Goal: Task Accomplishment & Management: Manage account settings

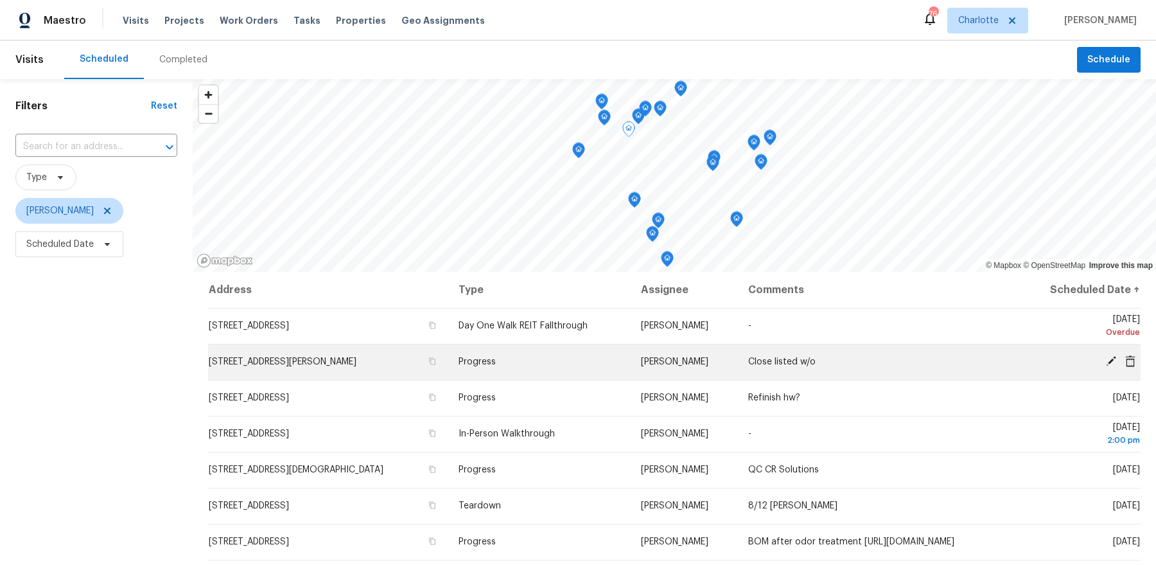
click at [335, 367] on td "9116 Torrence Creek Ct, Huntersville, NC 28078" at bounding box center [328, 362] width 240 height 36
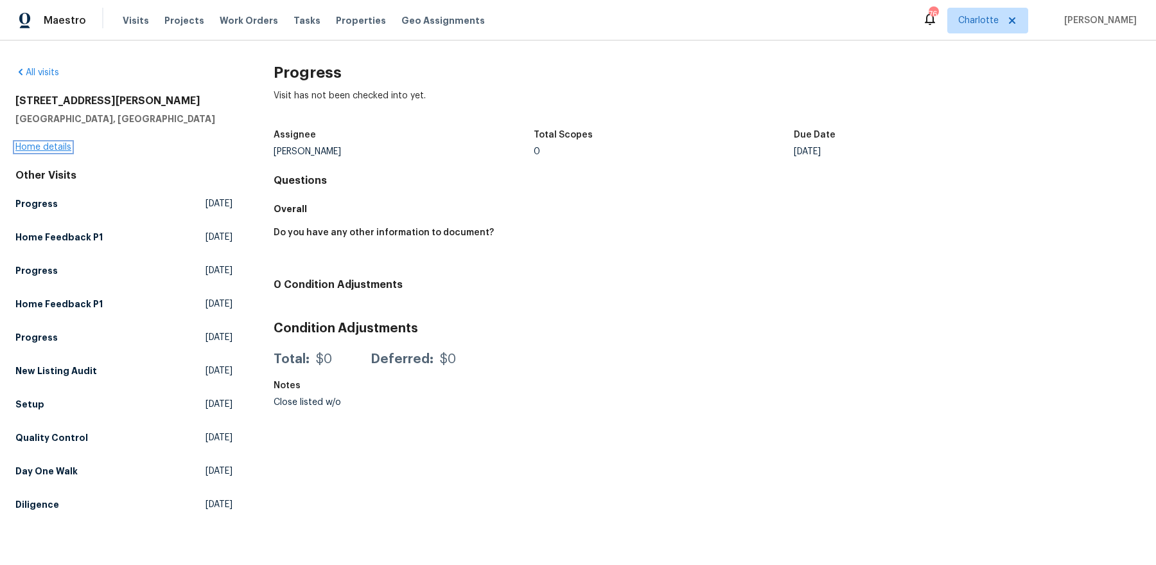
click at [51, 146] on link "Home details" at bounding box center [43, 147] width 56 height 9
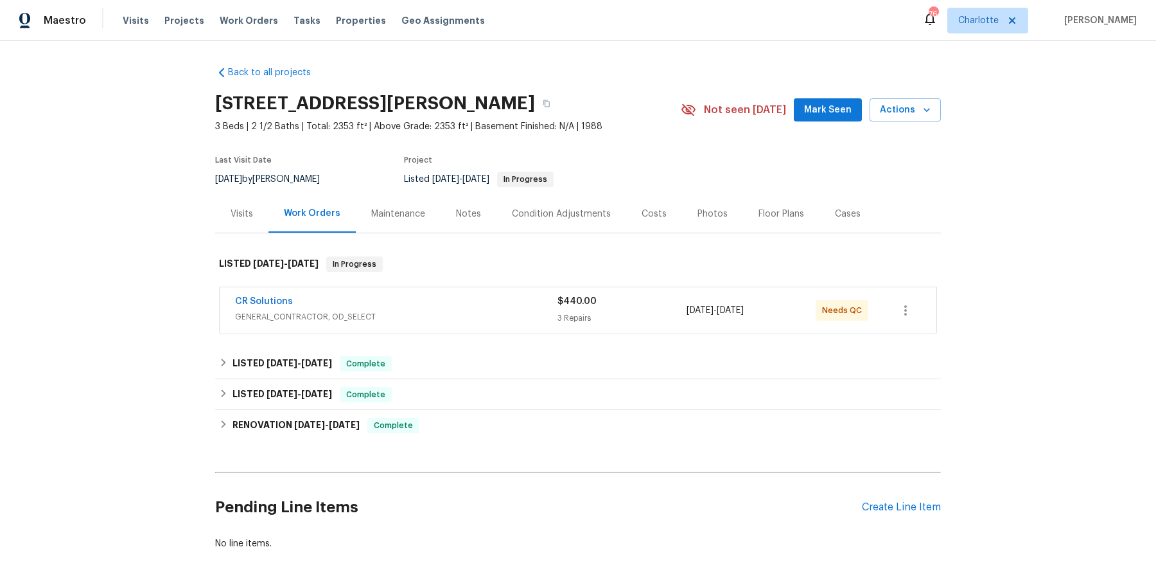
click at [323, 307] on div "CR Solutions" at bounding box center [396, 302] width 323 height 15
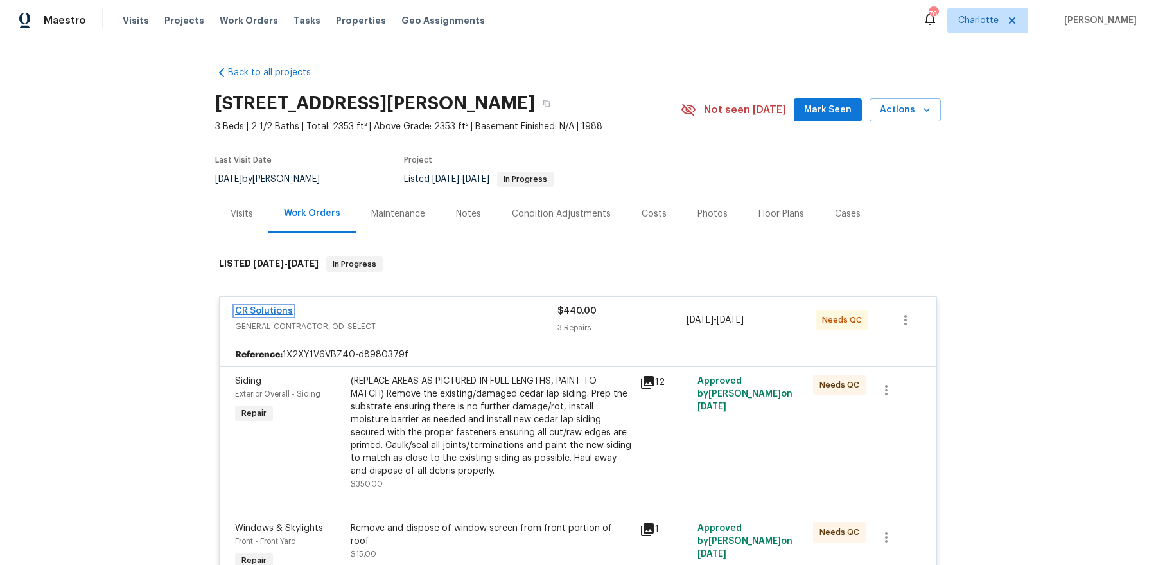
click at [249, 310] on link "CR Solutions" at bounding box center [264, 310] width 58 height 9
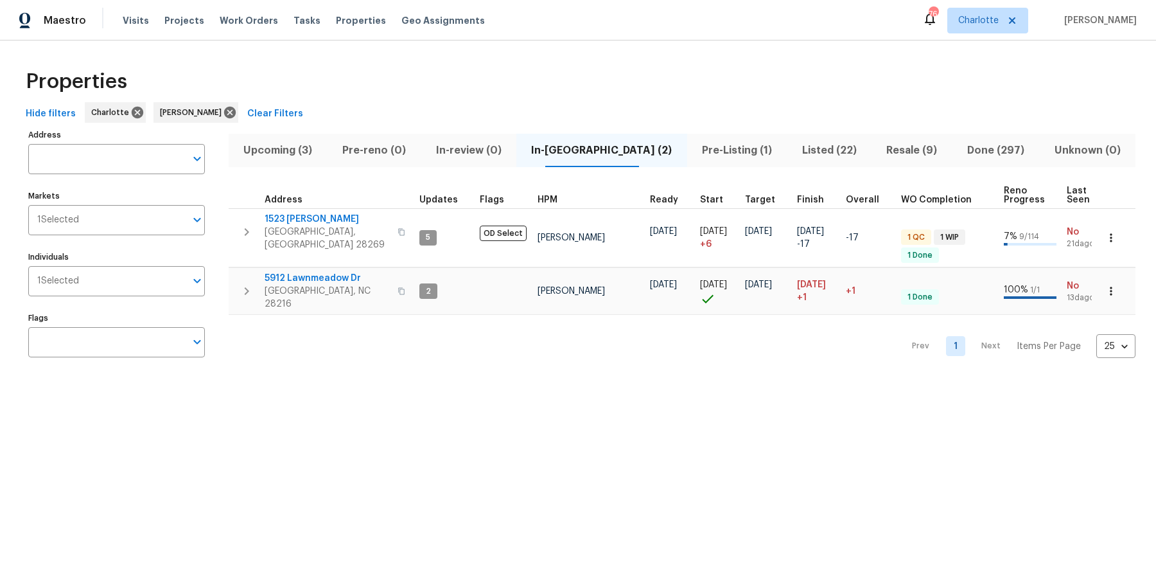
click at [290, 146] on span "Upcoming (3)" at bounding box center [278, 150] width 84 height 18
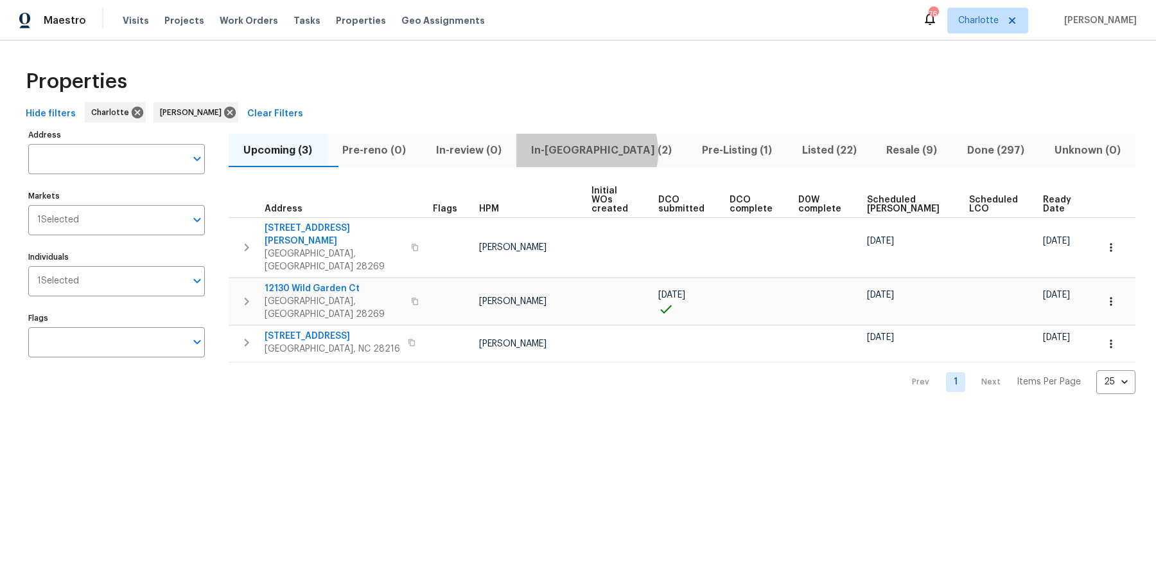
click at [615, 152] on span "In-reno (2)" at bounding box center [601, 150] width 155 height 18
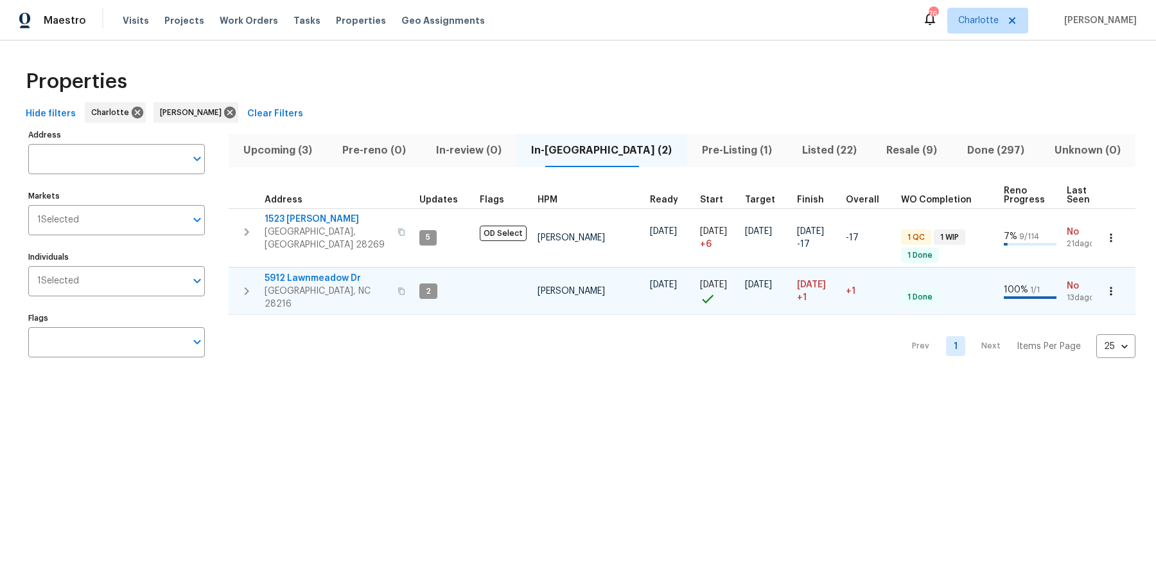
click at [318, 272] on span "5912 Lawnmeadow Dr" at bounding box center [327, 278] width 125 height 13
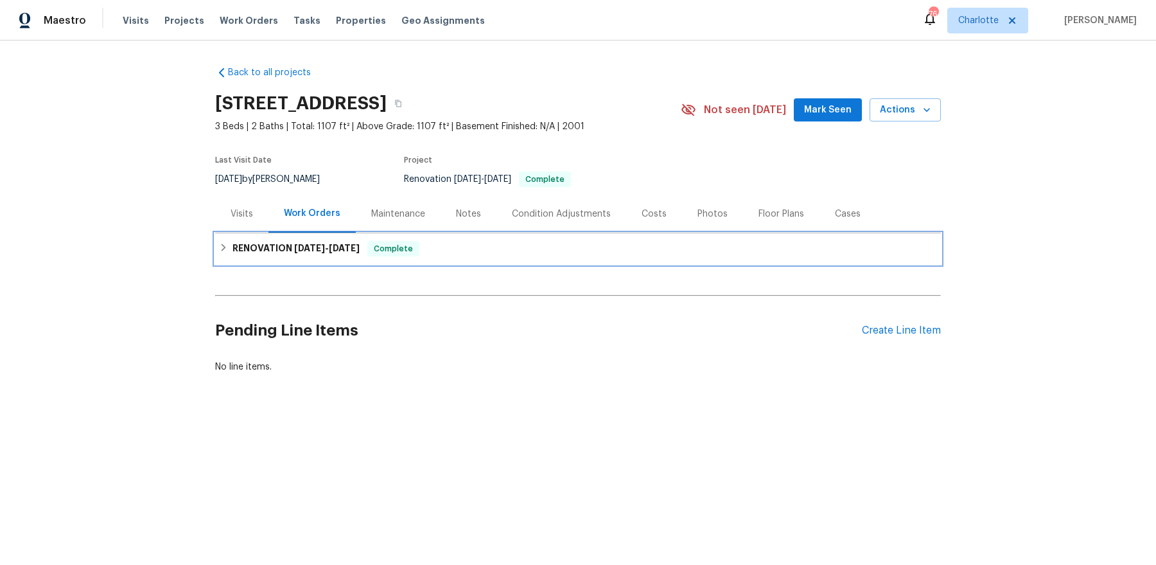
click at [360, 252] on h6 "RENOVATION 7/16/25 - 7/17/25" at bounding box center [296, 248] width 127 height 15
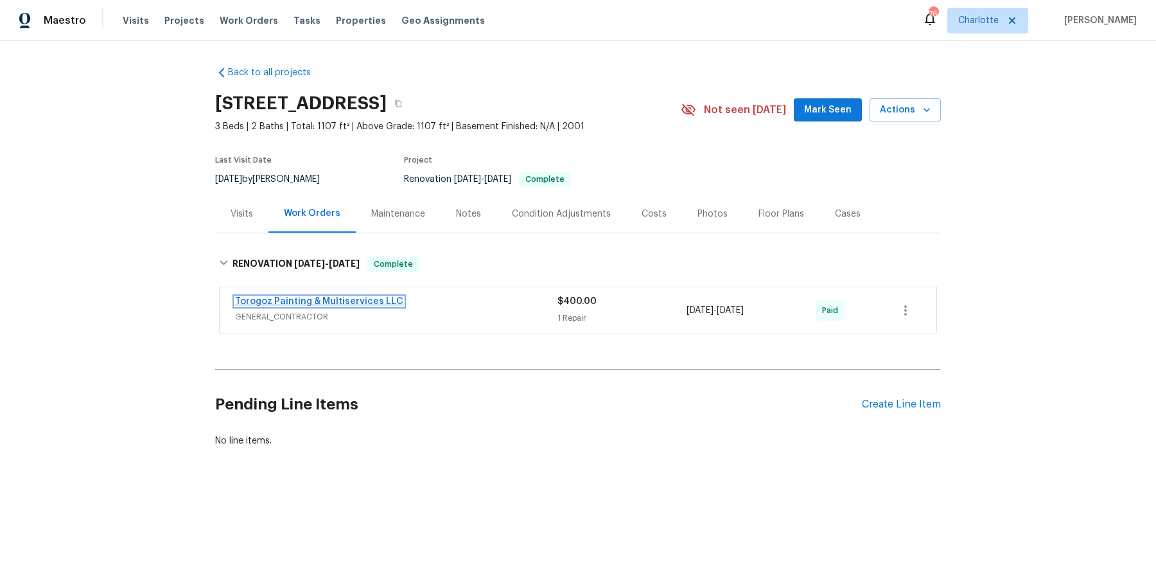
click at [343, 298] on link "Torogoz Painting & Multiservices LLC" at bounding box center [319, 301] width 168 height 9
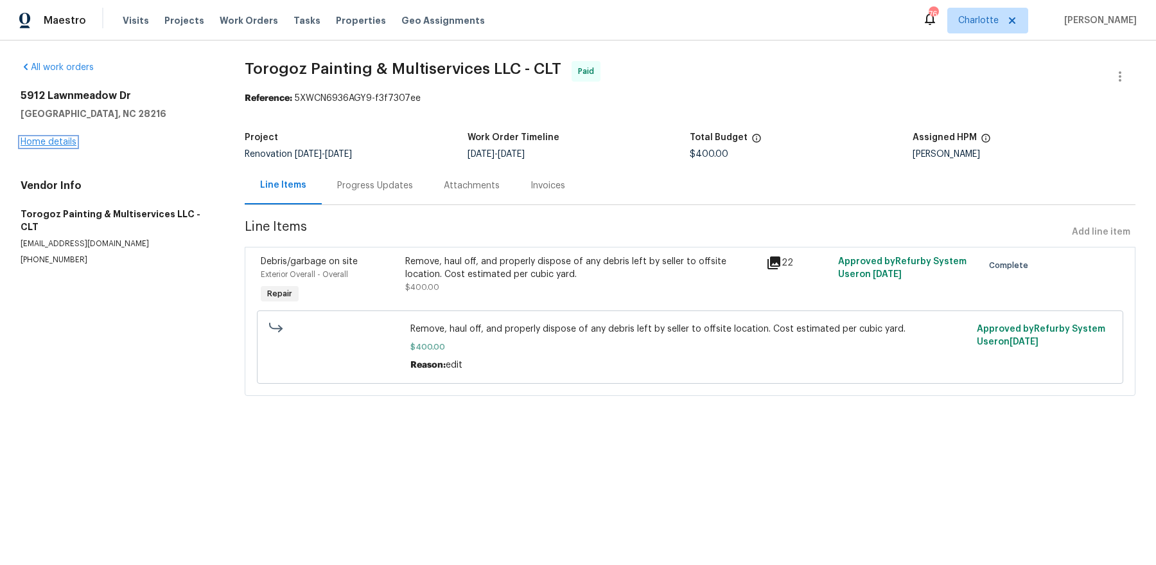
click at [37, 141] on link "Home details" at bounding box center [49, 141] width 56 height 9
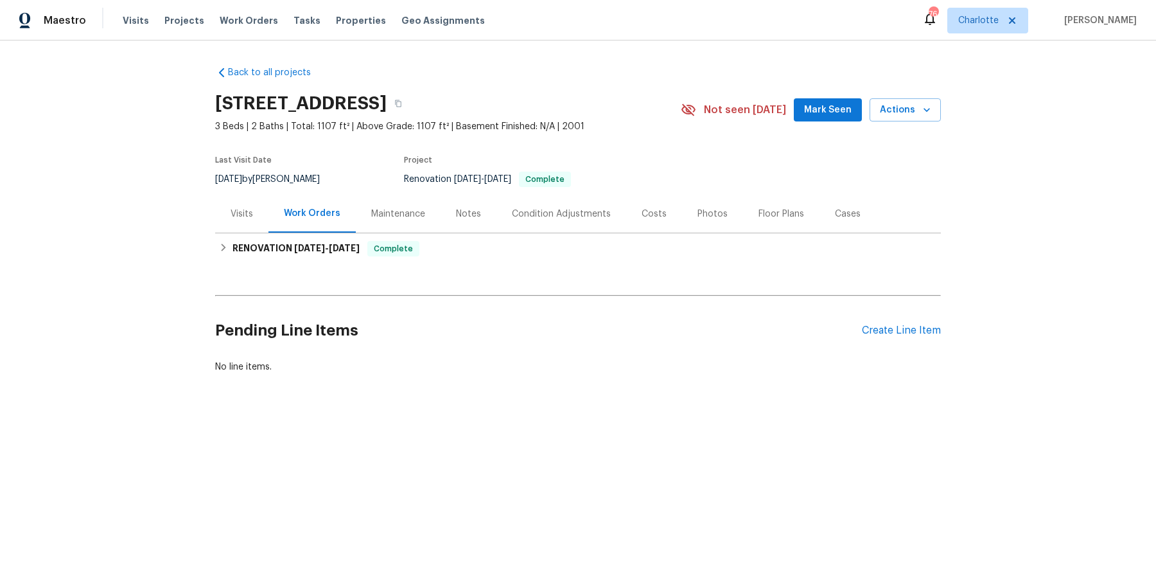
click at [701, 216] on div "Photos" at bounding box center [713, 214] width 30 height 13
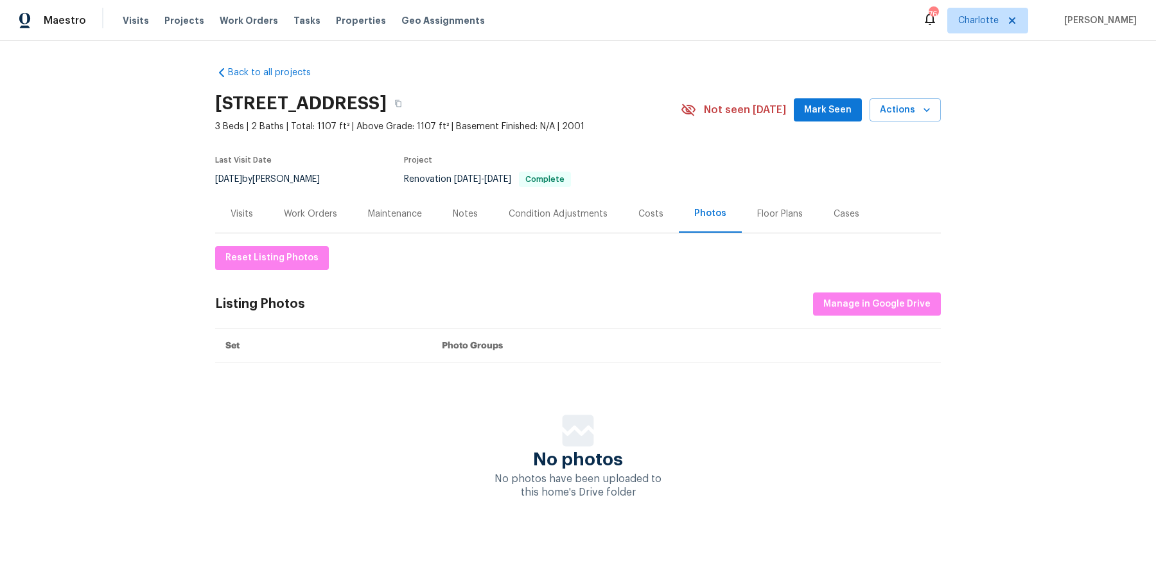
click at [247, 224] on div "Visits" at bounding box center [241, 214] width 53 height 38
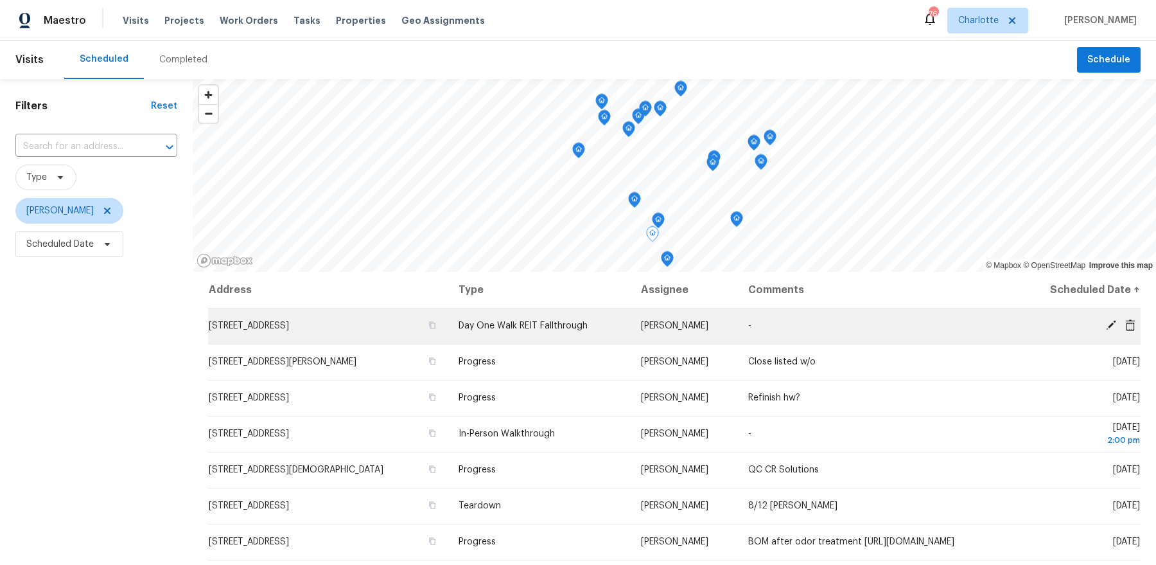
click at [1108, 322] on icon at bounding box center [1112, 325] width 12 height 12
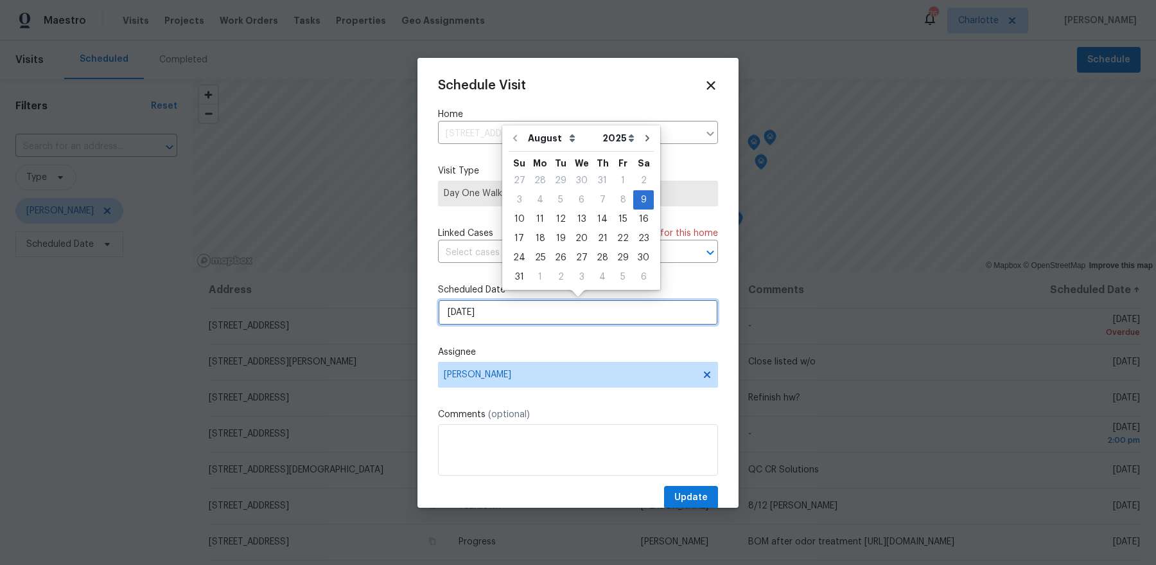
click at [527, 306] on input "[DATE]" at bounding box center [578, 312] width 280 height 26
click at [539, 226] on div "11" at bounding box center [540, 219] width 21 height 18
type input "[DATE]"
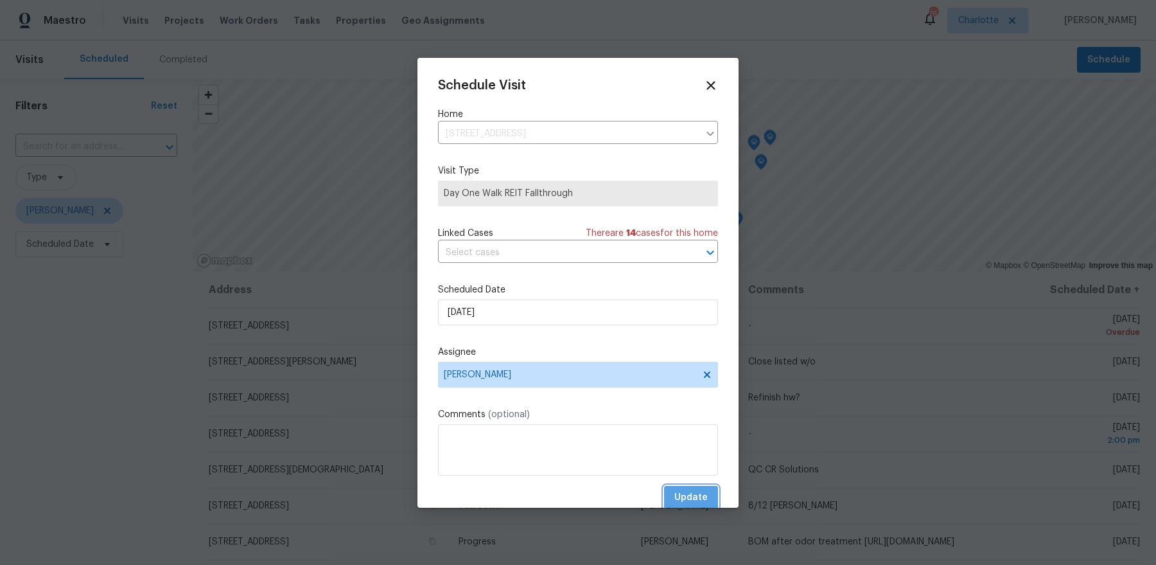
click at [700, 495] on span "Update" at bounding box center [691, 498] width 33 height 16
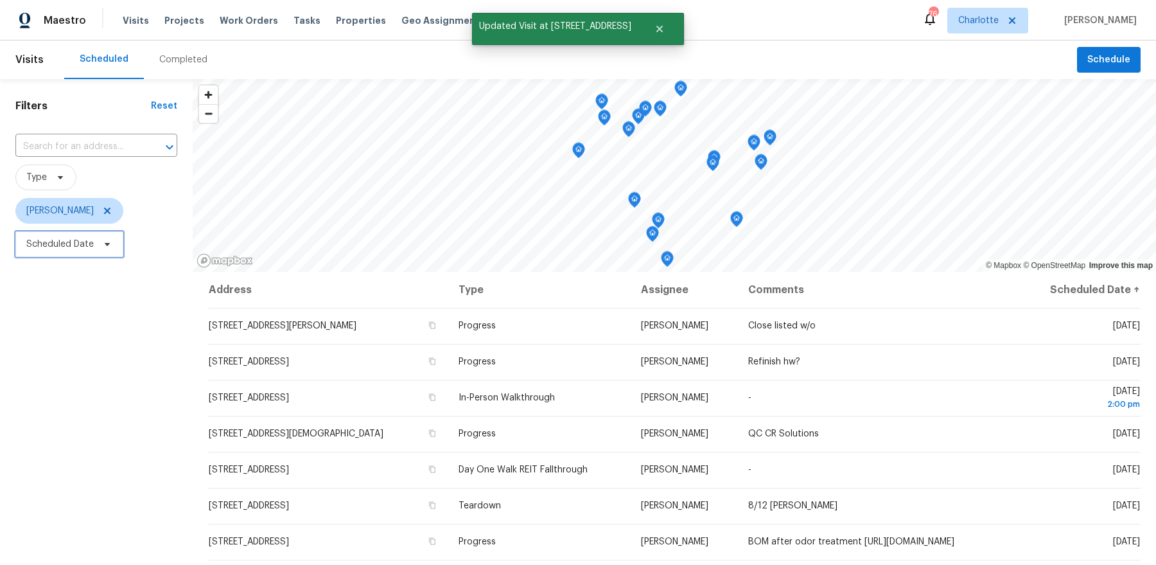
click at [50, 233] on span "Scheduled Date" at bounding box center [69, 244] width 108 height 26
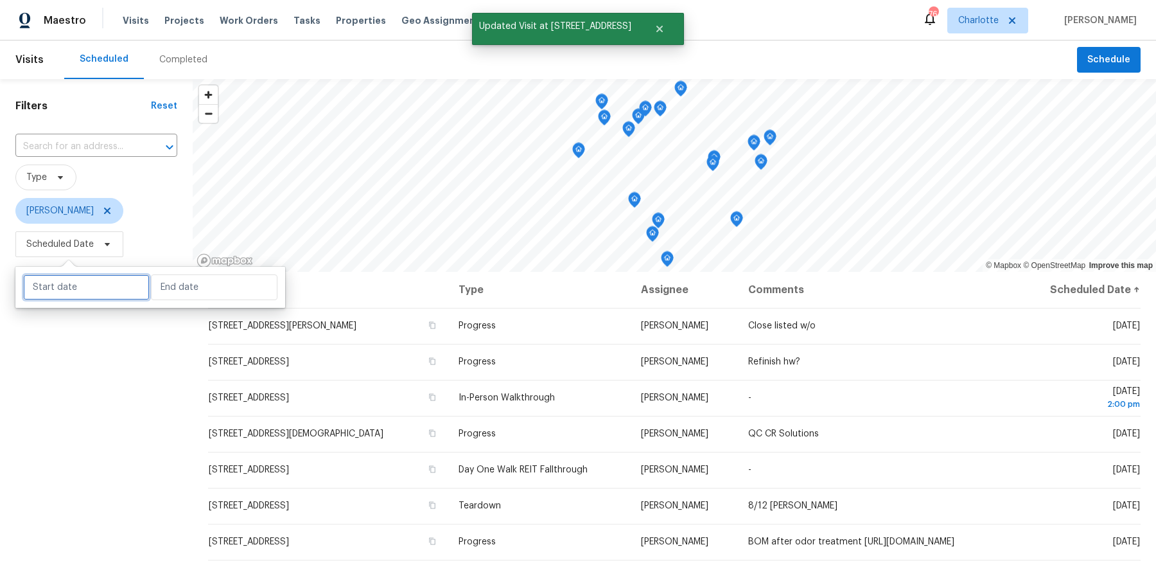
select select "7"
select select "2025"
select select "8"
select select "2025"
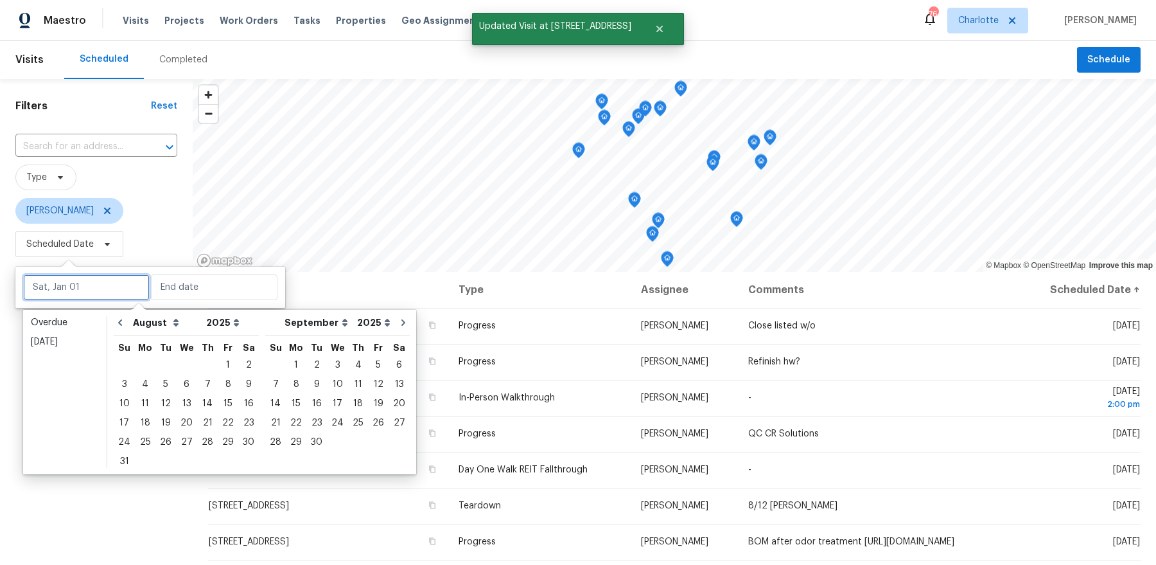
click at [121, 288] on input "text" at bounding box center [86, 287] width 127 height 26
click at [145, 402] on div "11" at bounding box center [145, 403] width 21 height 18
type input "[DATE]"
click at [145, 402] on div "11" at bounding box center [145, 403] width 21 height 18
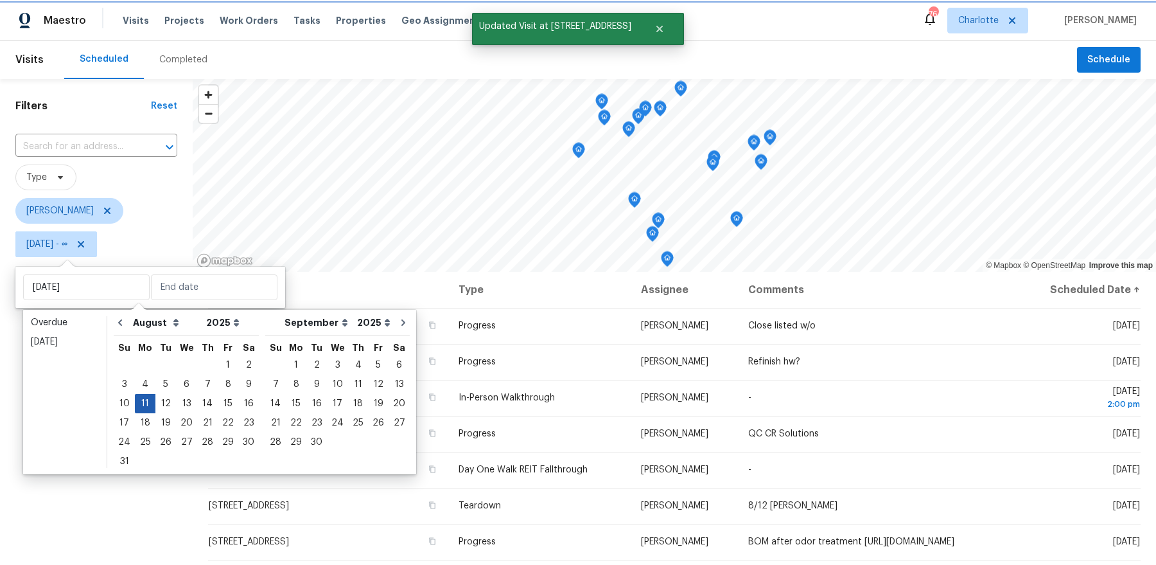
type input "[DATE]"
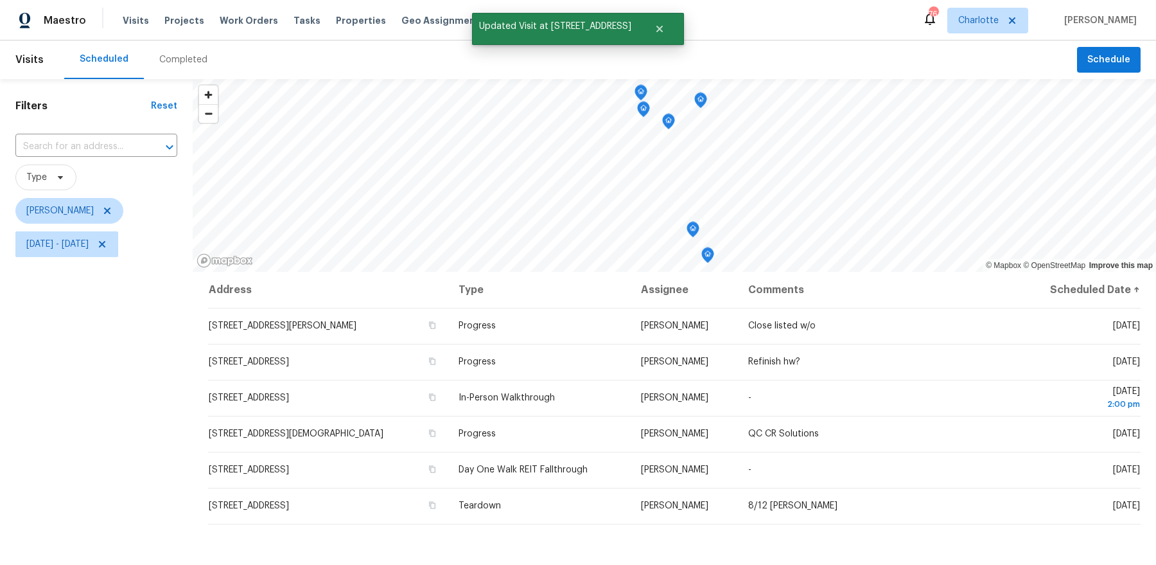
click at [109, 455] on div "Filters Reset ​ Type Dan Baquero Mon, Aug 11 - Mon, Aug 11" at bounding box center [96, 401] width 193 height 644
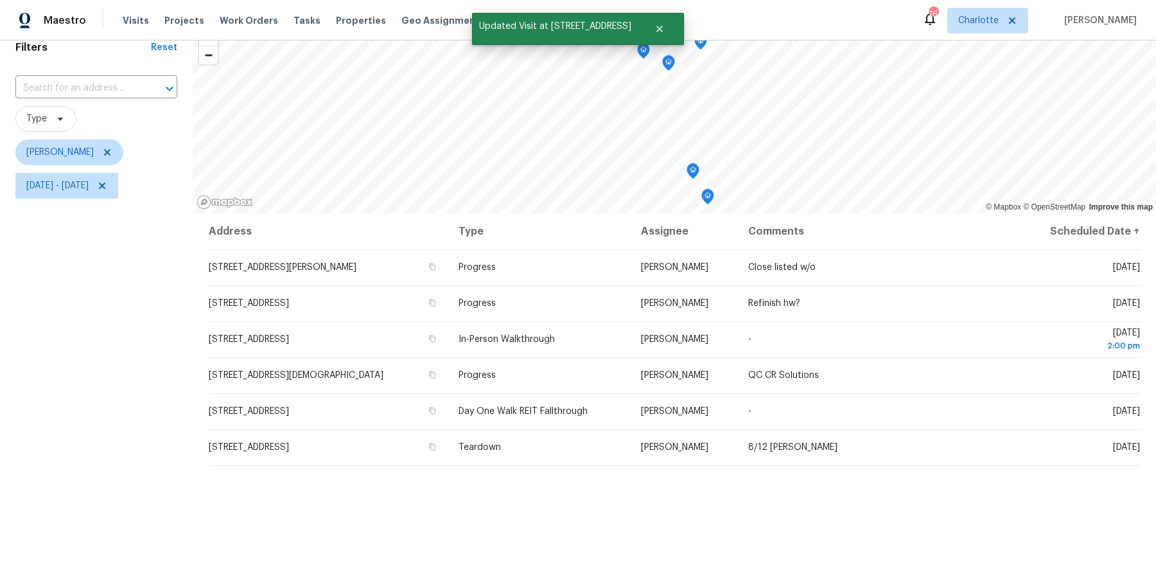
scroll to position [59, 0]
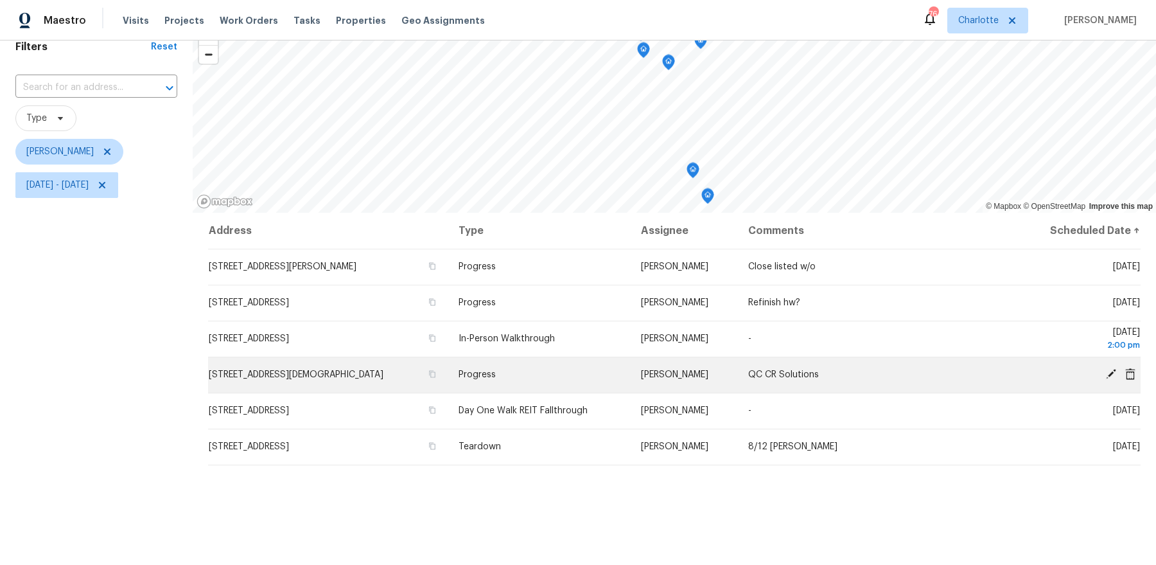
click at [344, 384] on td "[STREET_ADDRESS][DEMOGRAPHIC_DATA]" at bounding box center [328, 375] width 240 height 36
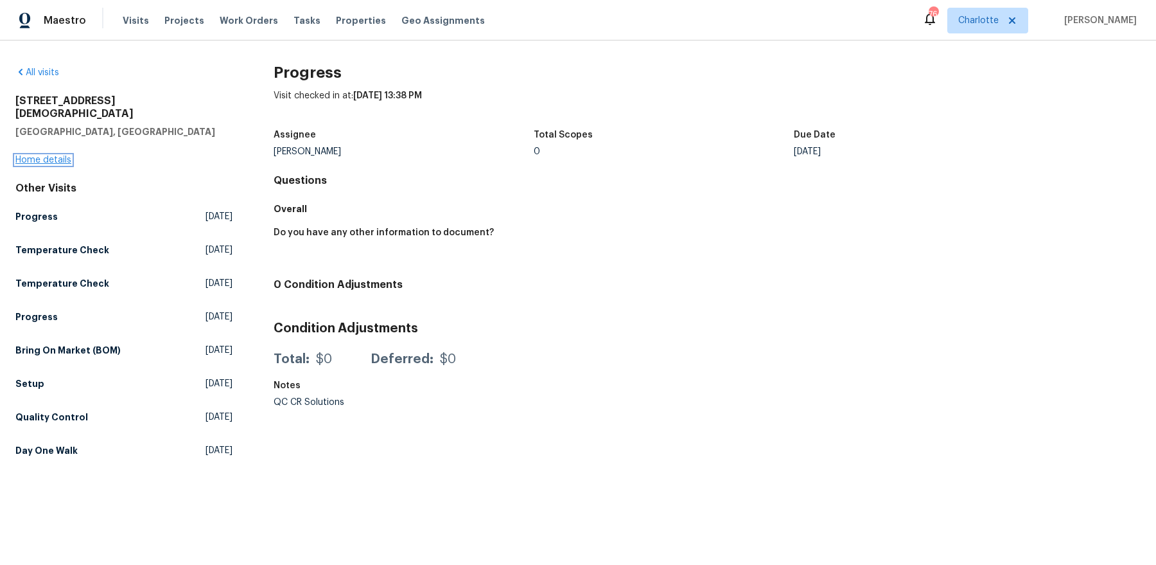
click at [50, 155] on link "Home details" at bounding box center [43, 159] width 56 height 9
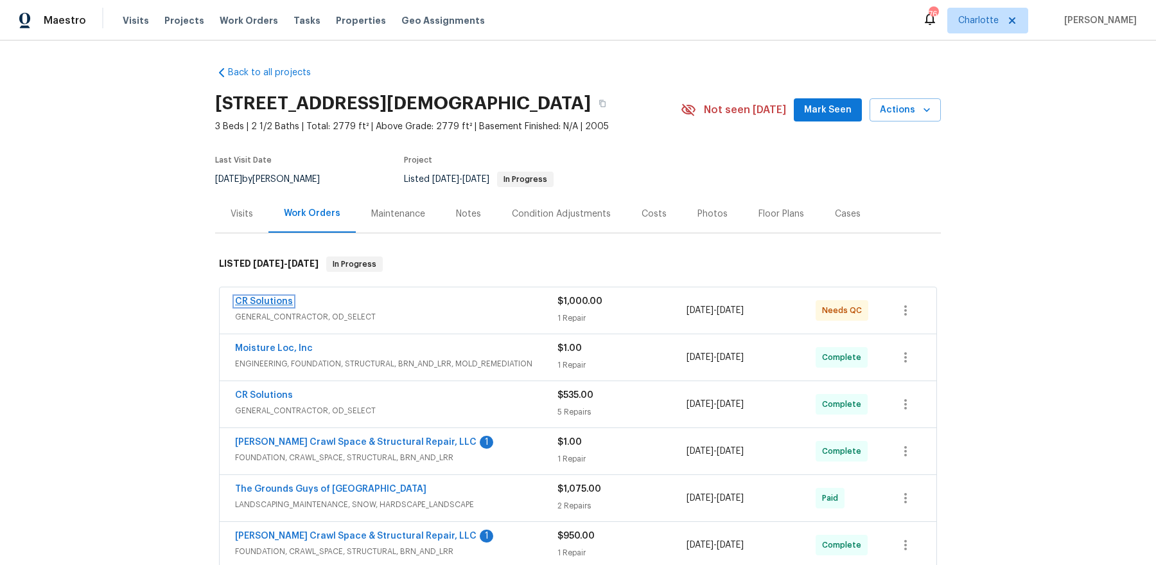
click at [250, 300] on link "CR Solutions" at bounding box center [264, 301] width 58 height 9
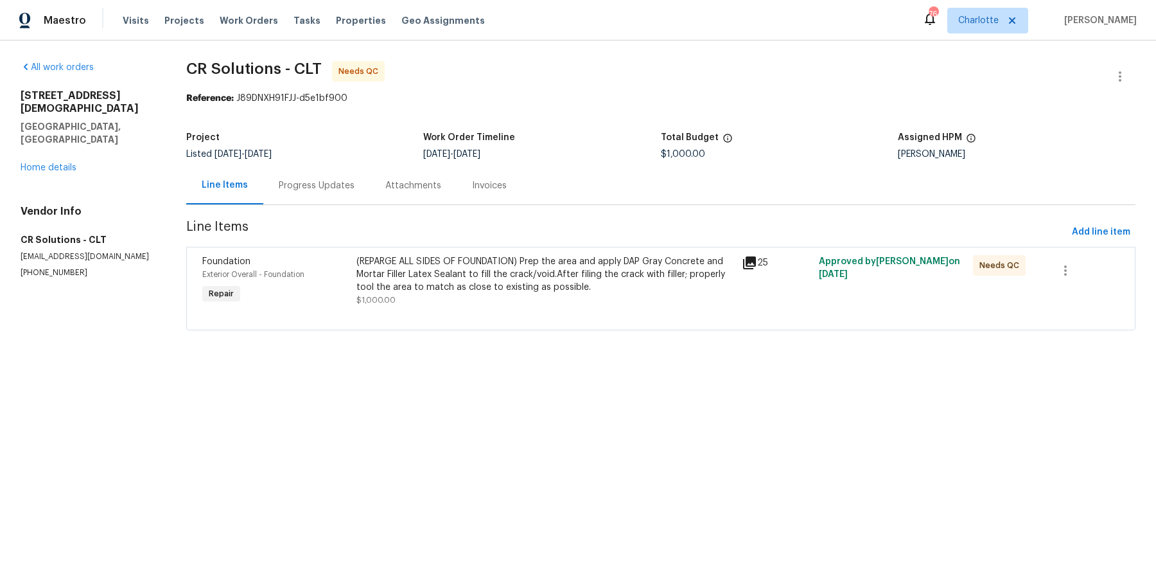
click at [754, 263] on icon at bounding box center [749, 262] width 15 height 15
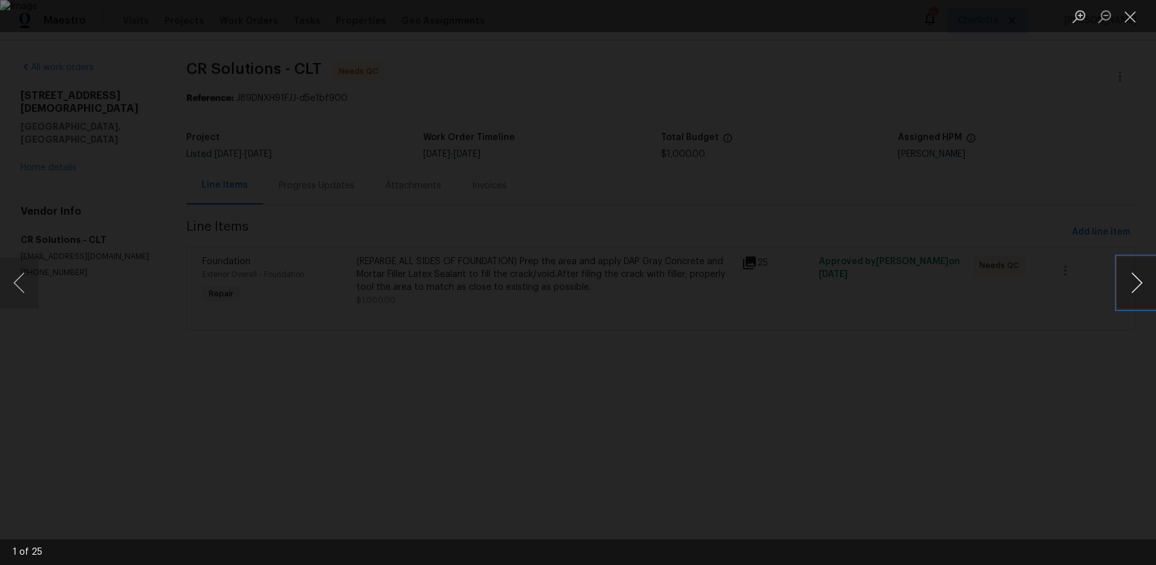
click at [1135, 294] on button "Next image" at bounding box center [1137, 282] width 39 height 51
click at [1132, 13] on button "Close lightbox" at bounding box center [1131, 16] width 26 height 22
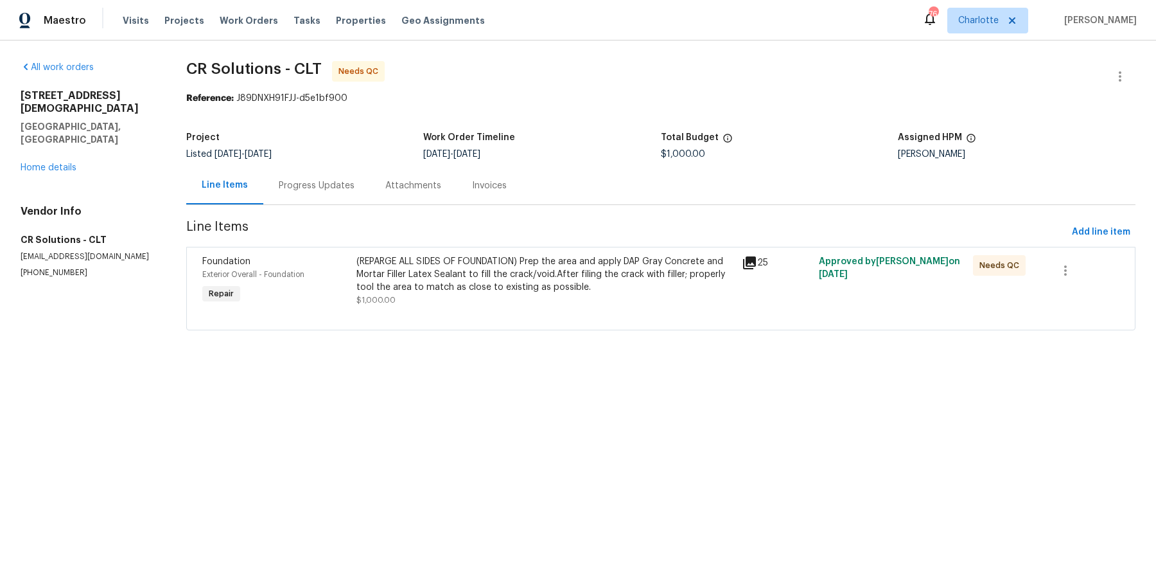
click at [285, 186] on div "Progress Updates" at bounding box center [317, 185] width 76 height 13
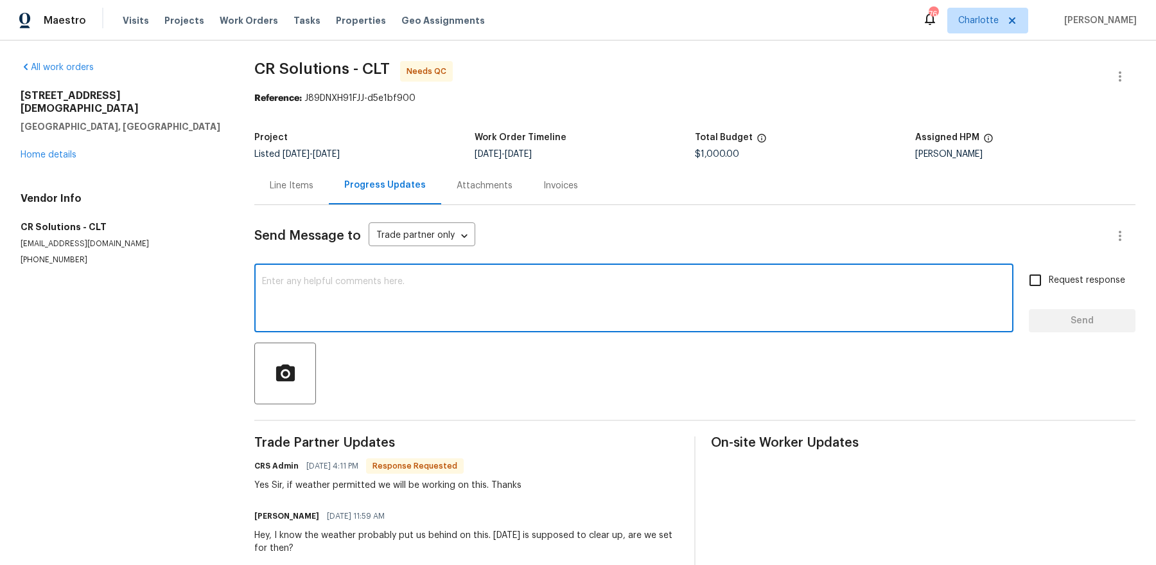
click at [340, 317] on textarea at bounding box center [634, 299] width 744 height 45
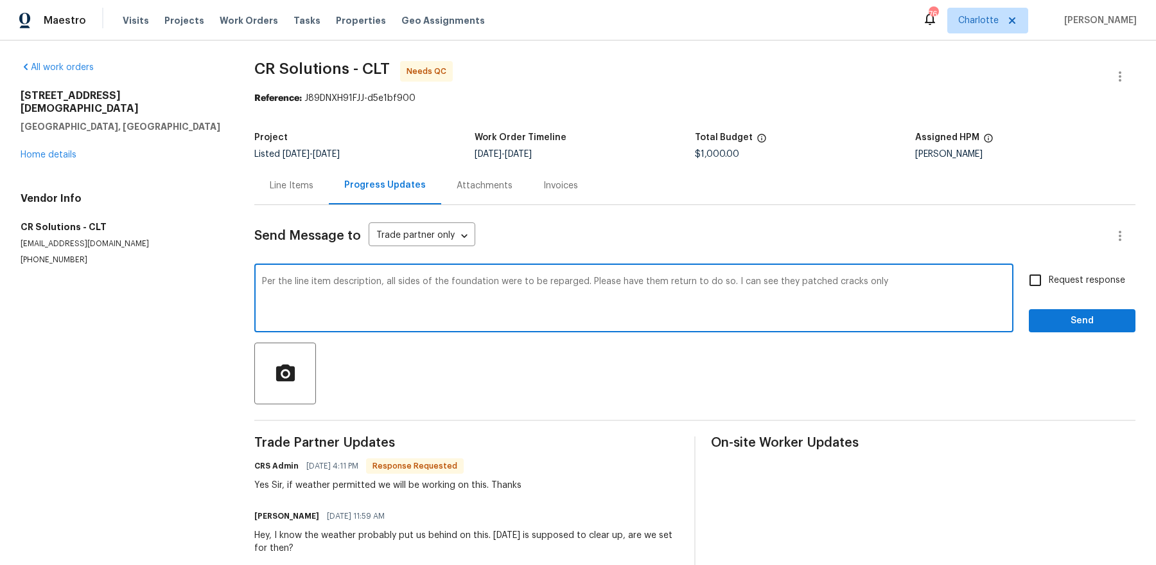
type textarea "Per the line item description, all sides of the foundation were to be reparged.…"
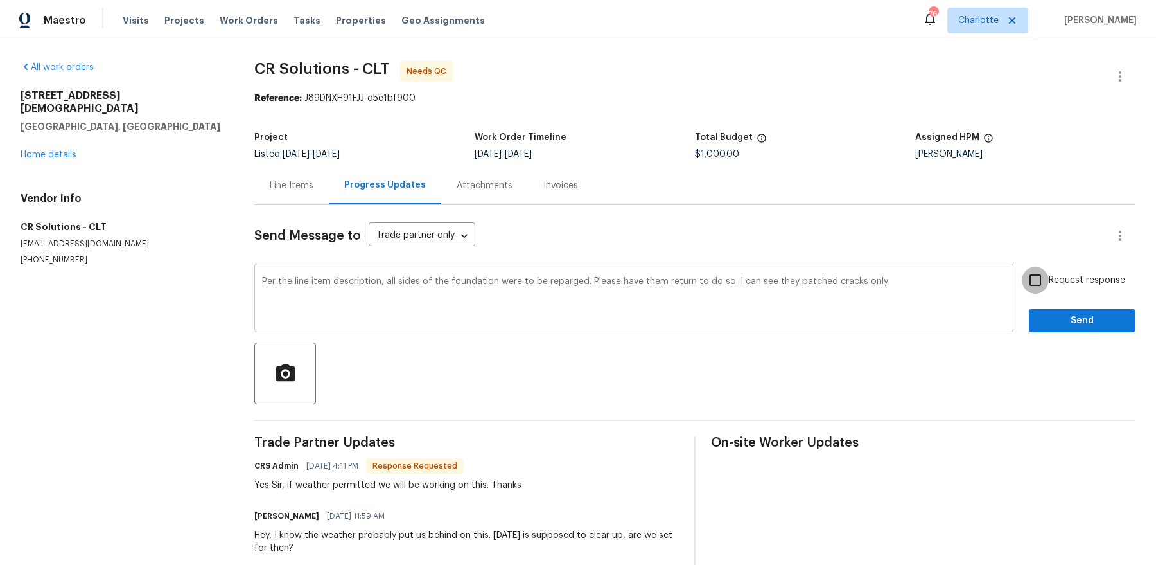
click at [1022, 267] on input "Request response" at bounding box center [1035, 280] width 27 height 27
checkbox input "true"
click at [1029, 309] on button "Send" at bounding box center [1082, 321] width 107 height 24
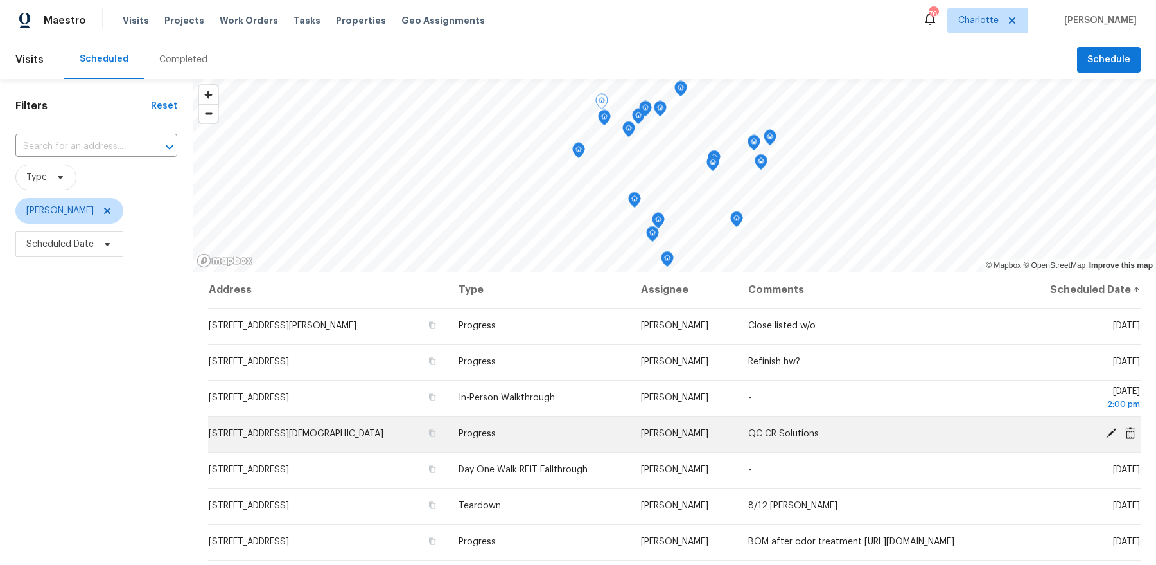
click at [1113, 429] on icon at bounding box center [1111, 433] width 10 height 10
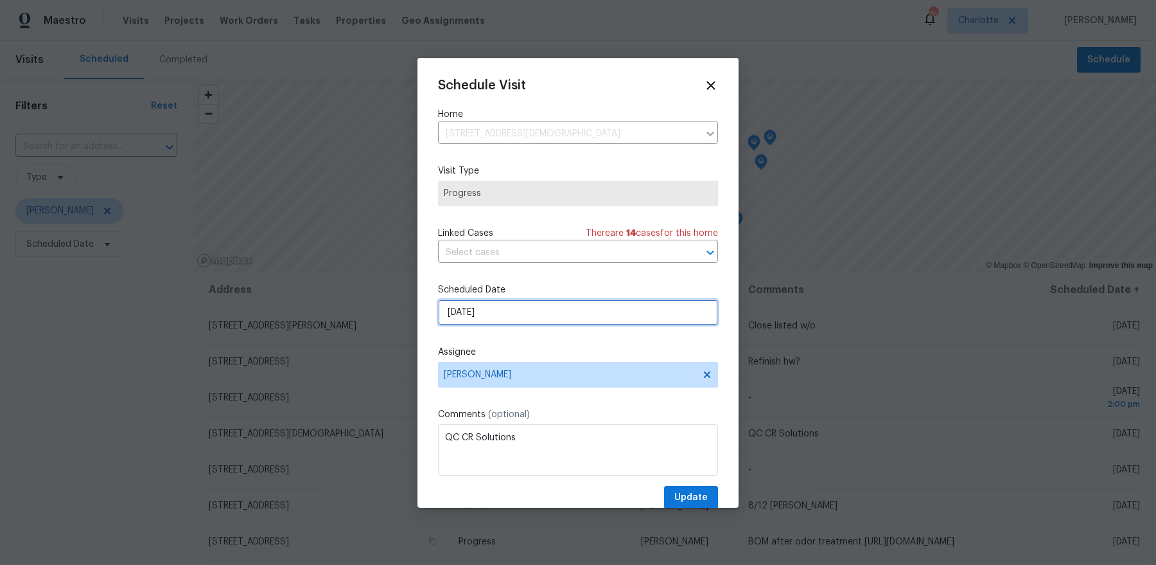
click at [597, 322] on input "8/11/2025" at bounding box center [578, 312] width 280 height 26
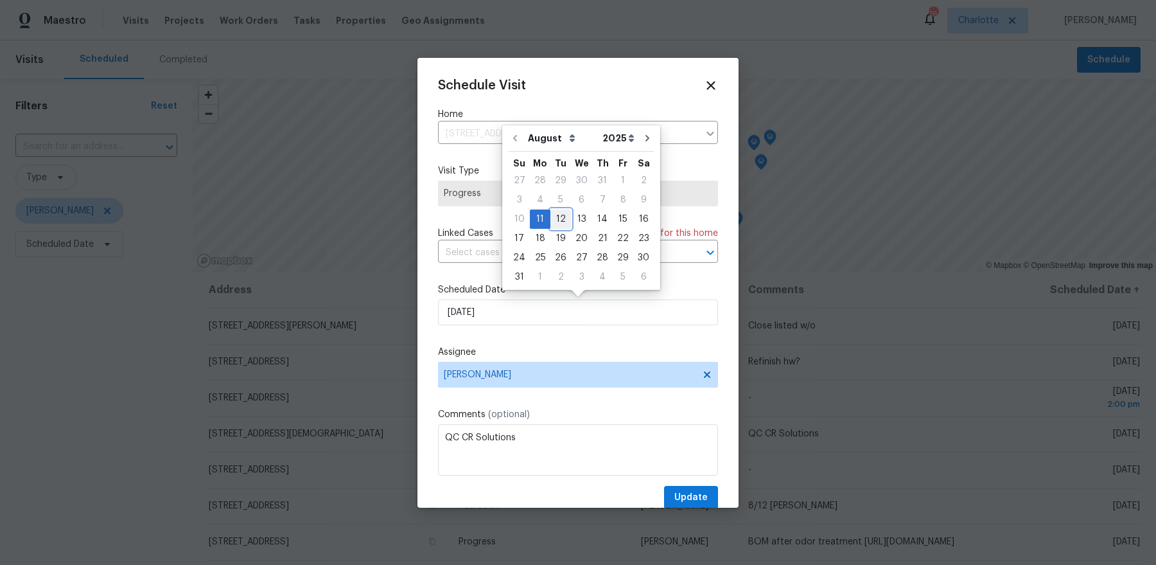
click at [562, 219] on div "12" at bounding box center [561, 219] width 21 height 18
type input "8/12/2025"
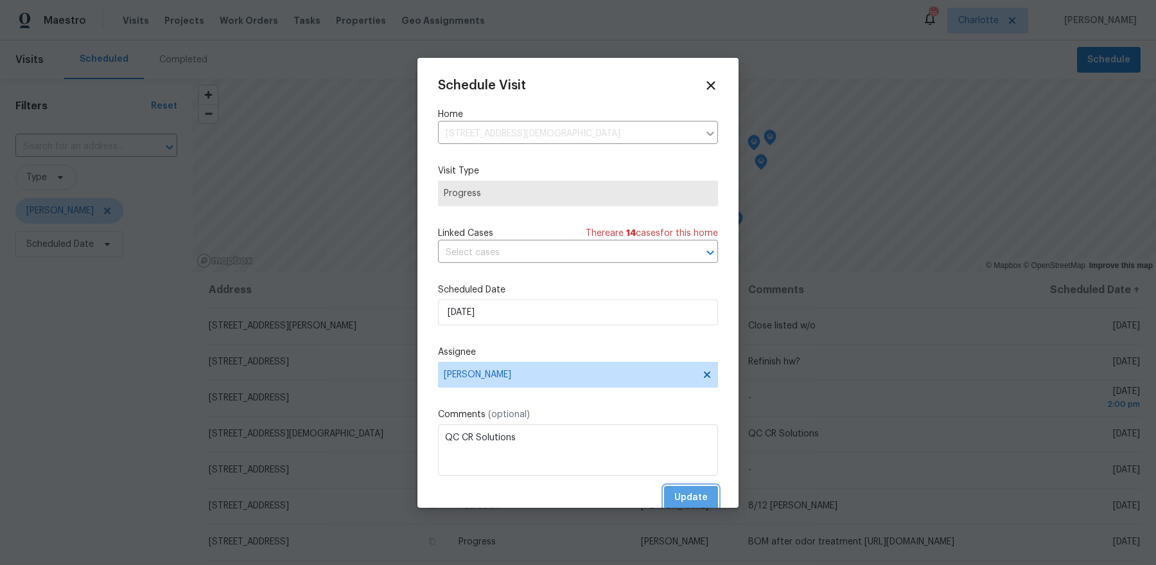
click at [703, 490] on span "Update" at bounding box center [691, 498] width 33 height 16
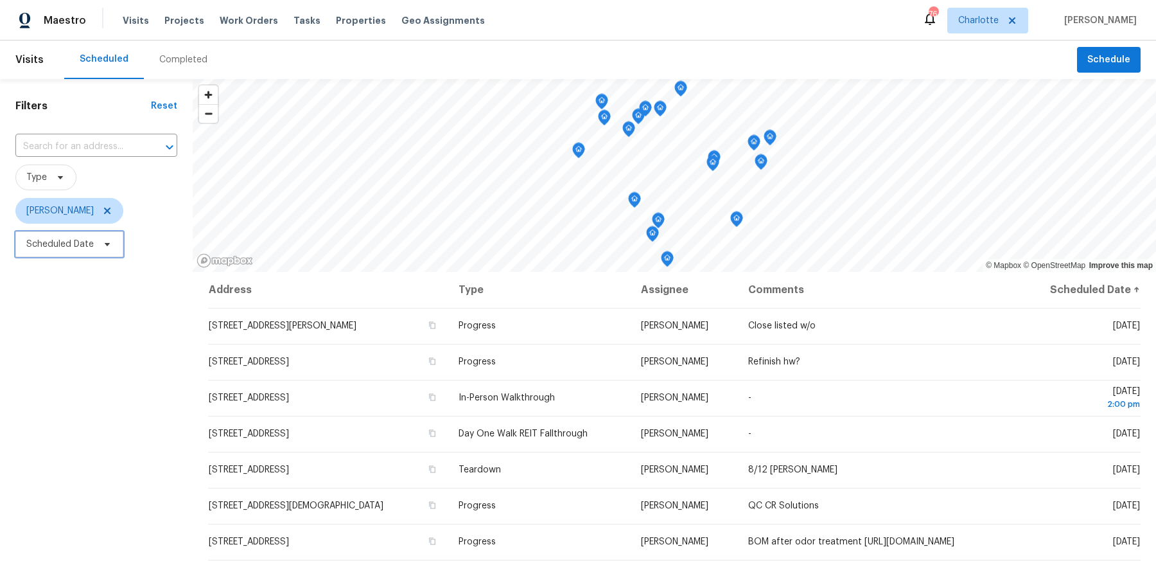
click at [80, 243] on span "Scheduled Date" at bounding box center [59, 244] width 67 height 13
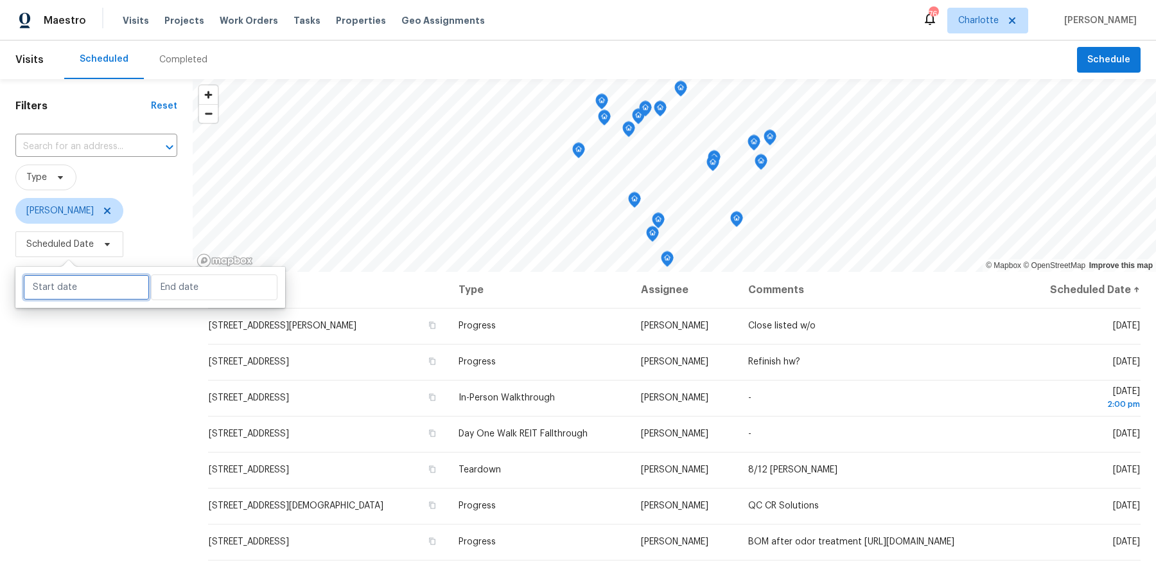
click at [77, 283] on input "text" at bounding box center [86, 287] width 127 height 26
select select "7"
select select "2025"
select select "8"
select select "2025"
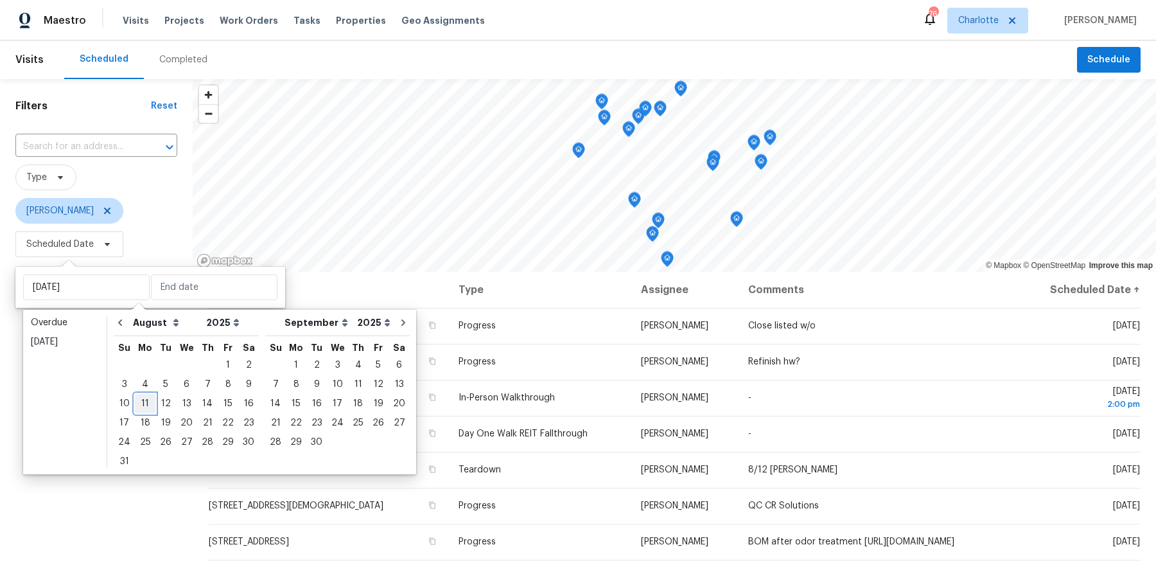
click at [143, 405] on div "11" at bounding box center [145, 403] width 21 height 18
type input "[DATE]"
click at [143, 405] on div "11" at bounding box center [145, 403] width 21 height 18
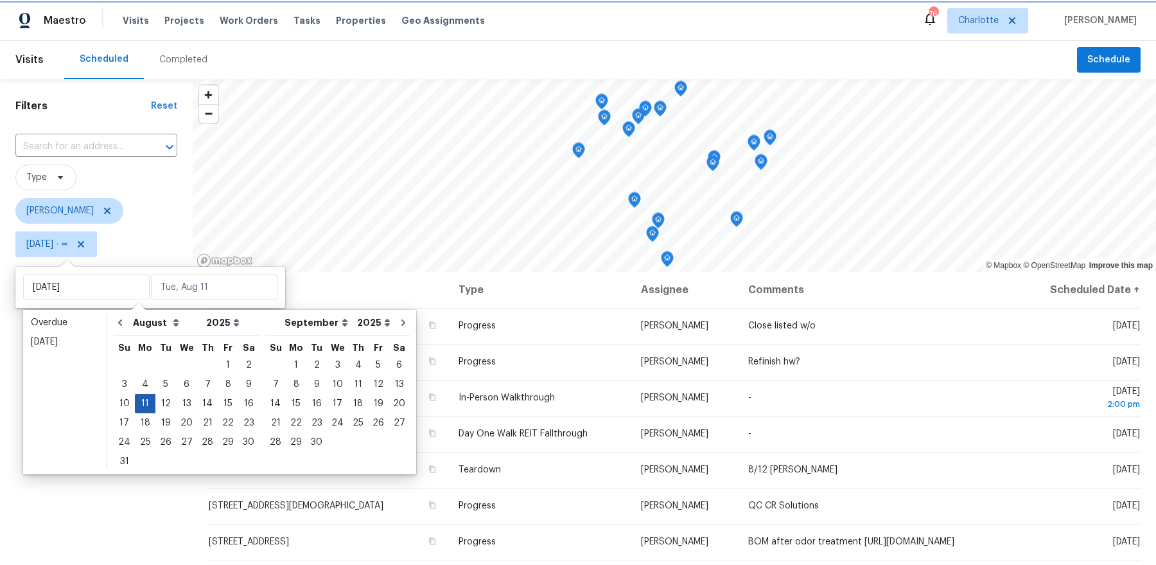
type input "[DATE]"
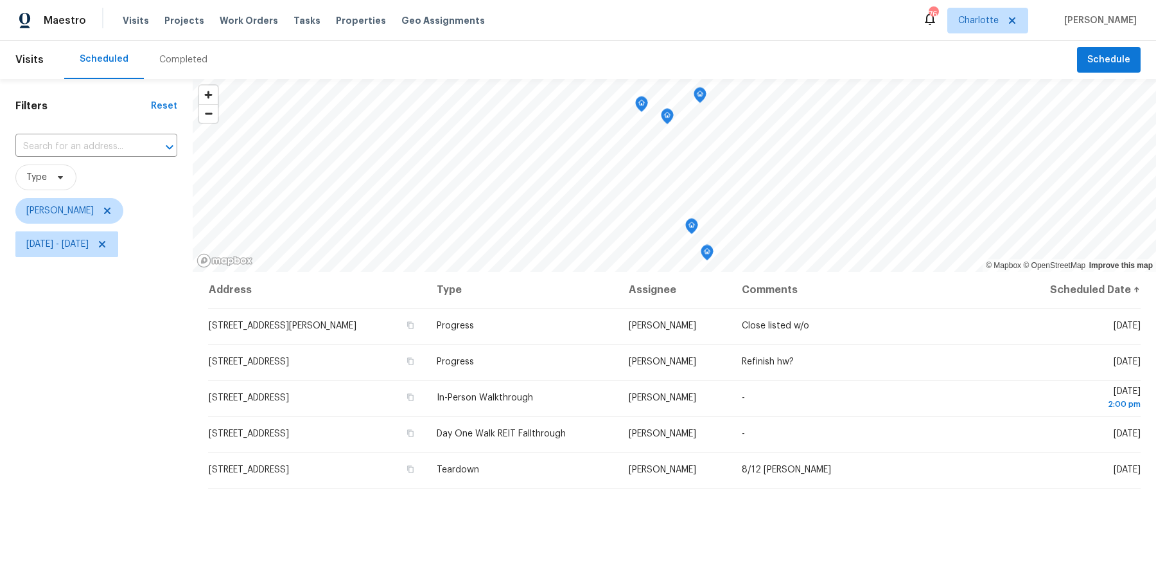
click at [84, 417] on div "Filters Reset ​ Type Dan Baquero Mon, Aug 11 - Mon, Aug 11" at bounding box center [96, 401] width 193 height 644
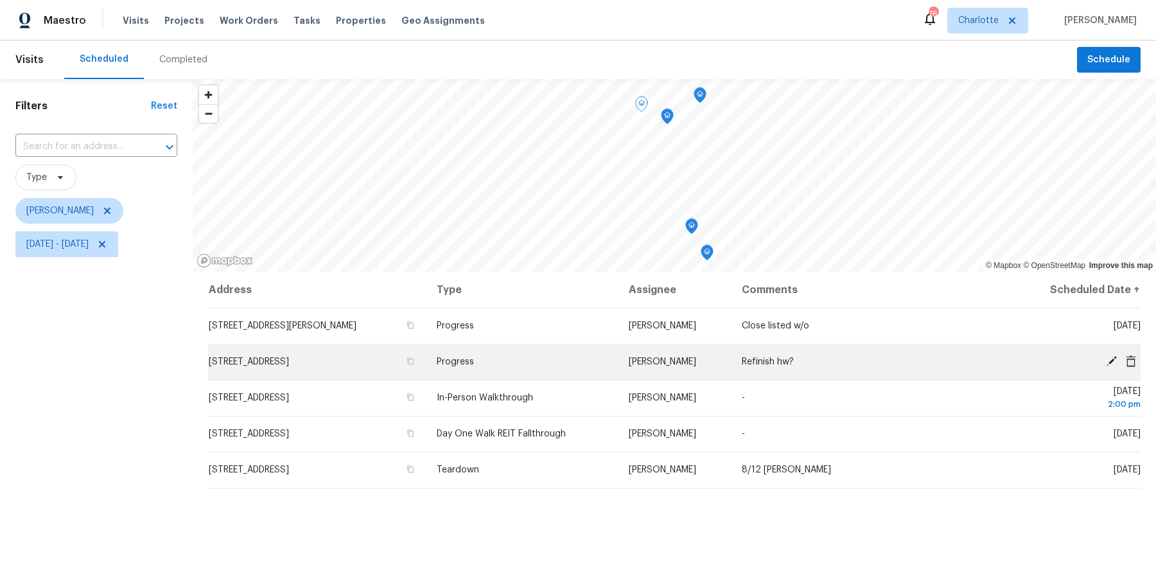
click at [1113, 357] on icon at bounding box center [1111, 361] width 10 height 10
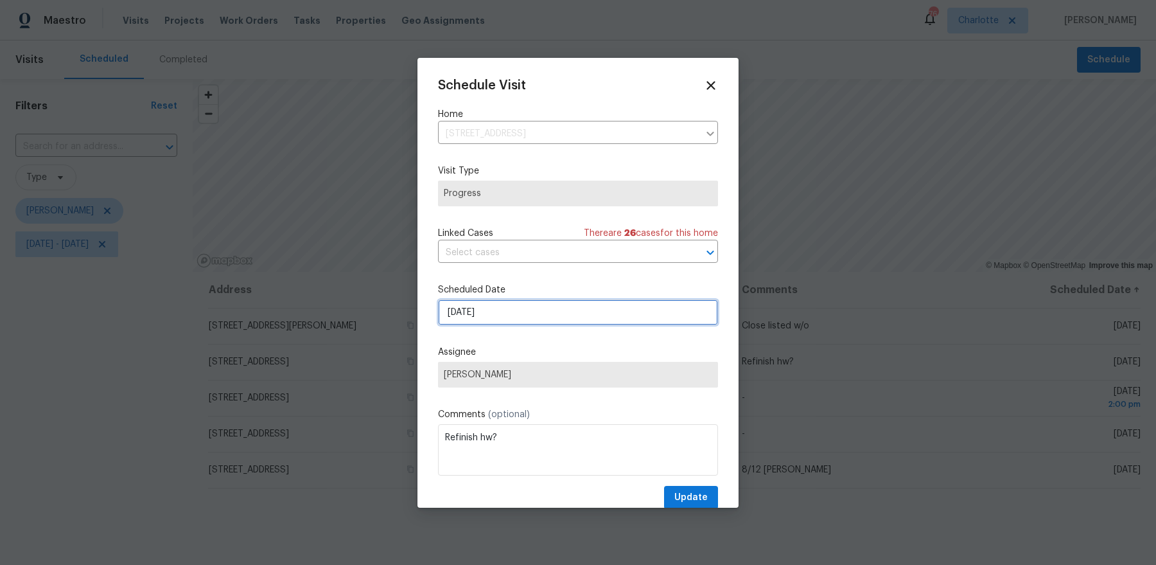
click at [499, 317] on input "8/11/2025" at bounding box center [578, 312] width 280 height 26
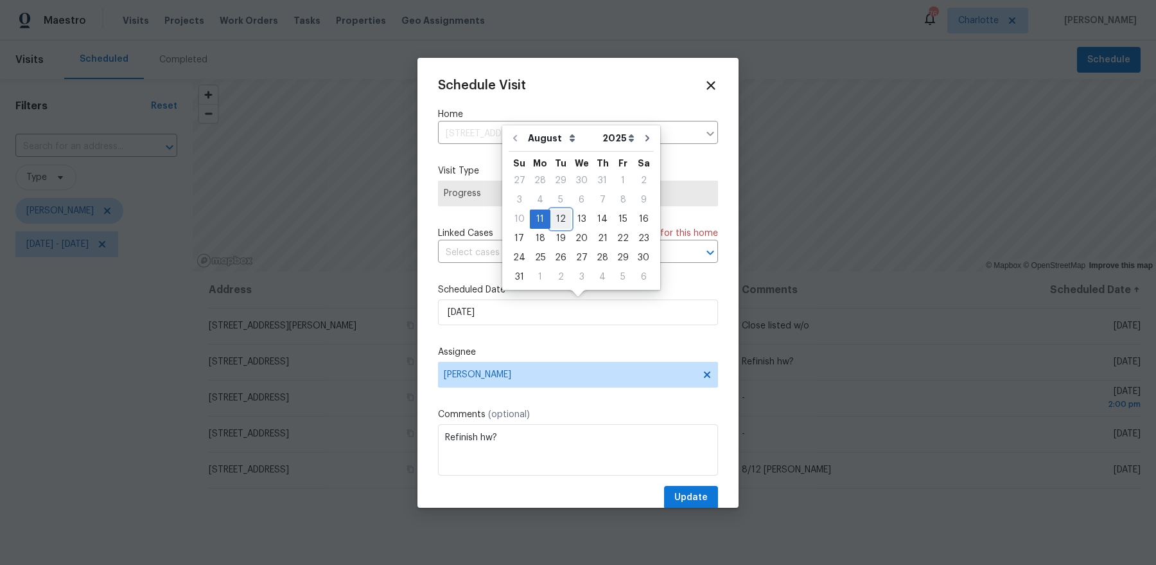
click at [551, 220] on div "12" at bounding box center [561, 219] width 21 height 18
type input "8/12/2025"
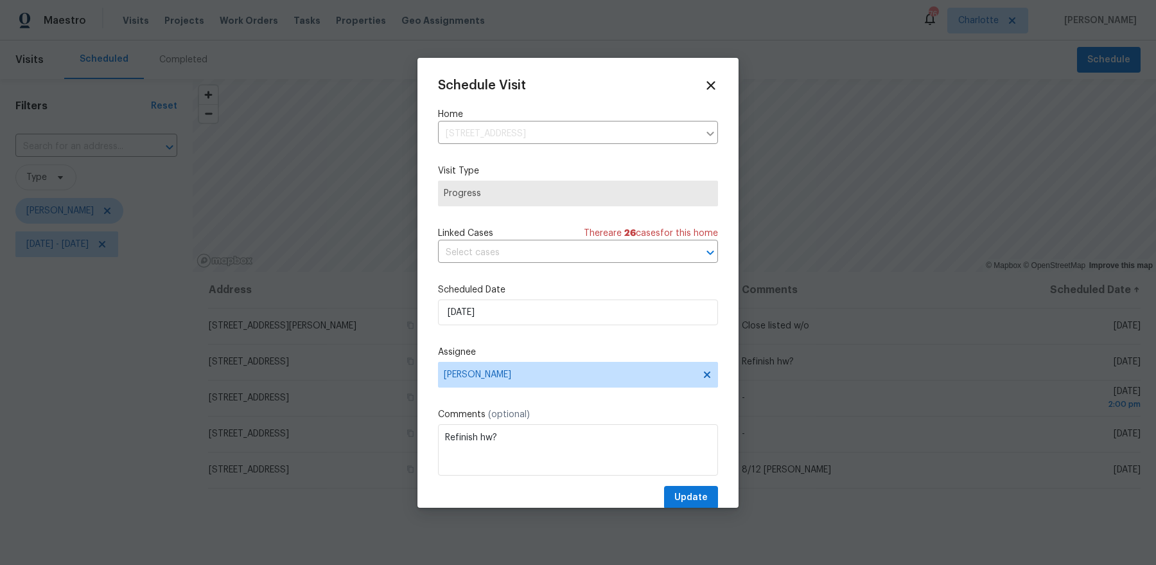
click at [697, 482] on div "Schedule Visit Home 7400 Gilead Rd, Huntersville, NC 28078 ​ Visit Type Progres…" at bounding box center [578, 293] width 280 height 431
click at [695, 488] on button "Update" at bounding box center [691, 498] width 54 height 24
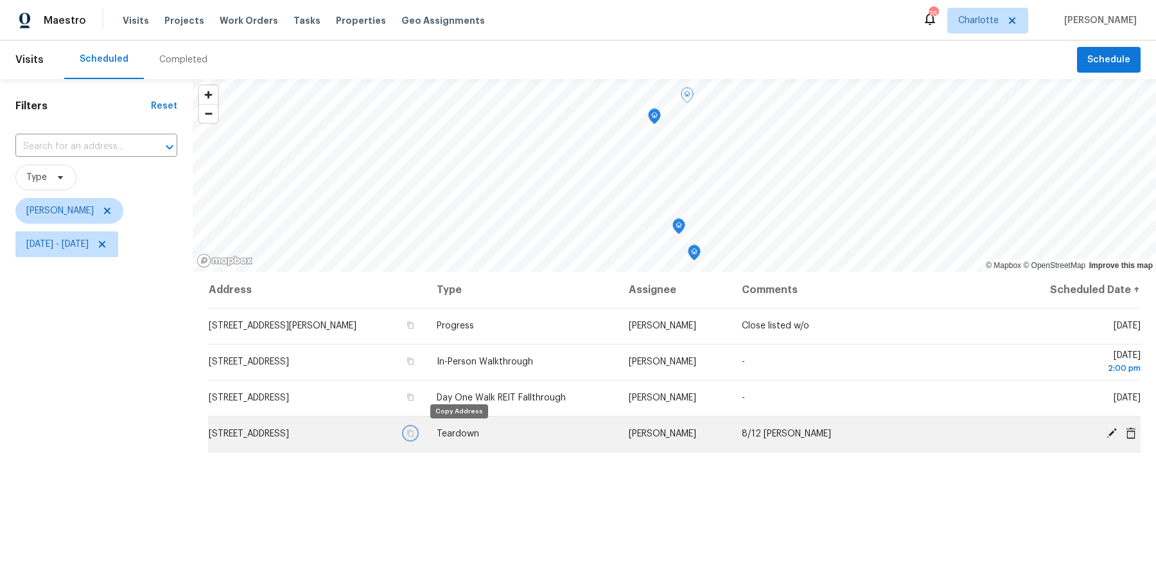
click at [416, 436] on button "button" at bounding box center [411, 433] width 12 height 12
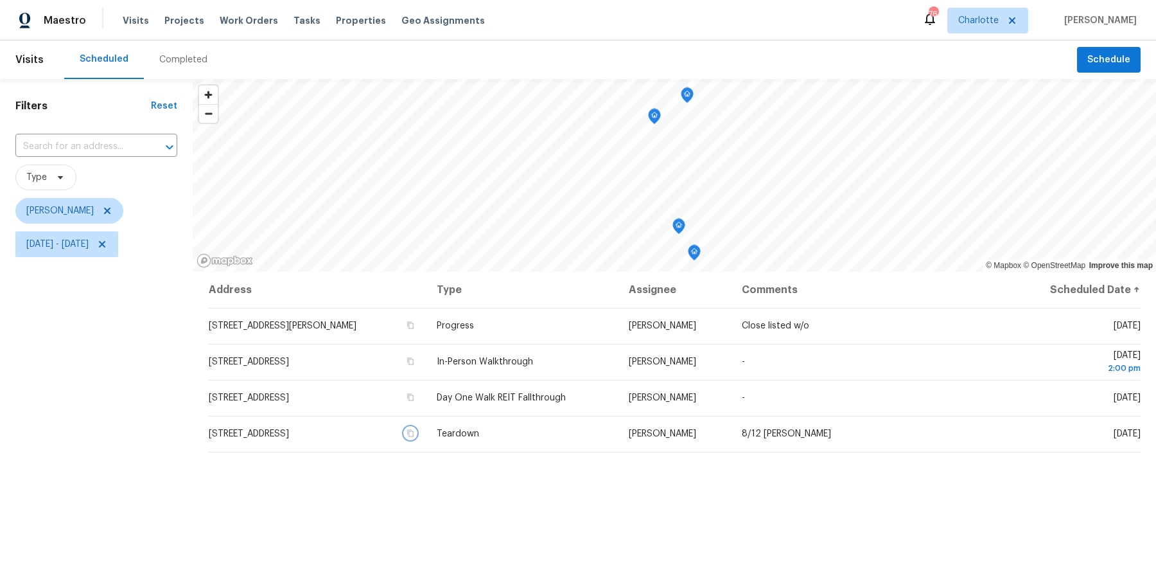
click at [657, 118] on icon "Map marker" at bounding box center [655, 116] width 12 height 15
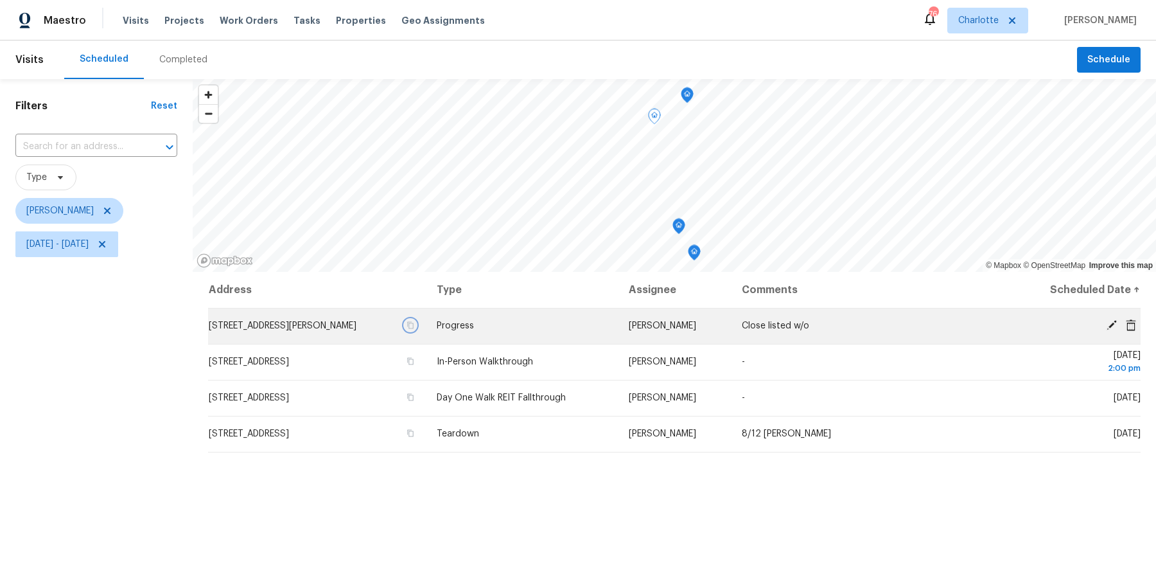
click at [414, 328] on icon "button" at bounding box center [411, 325] width 8 height 8
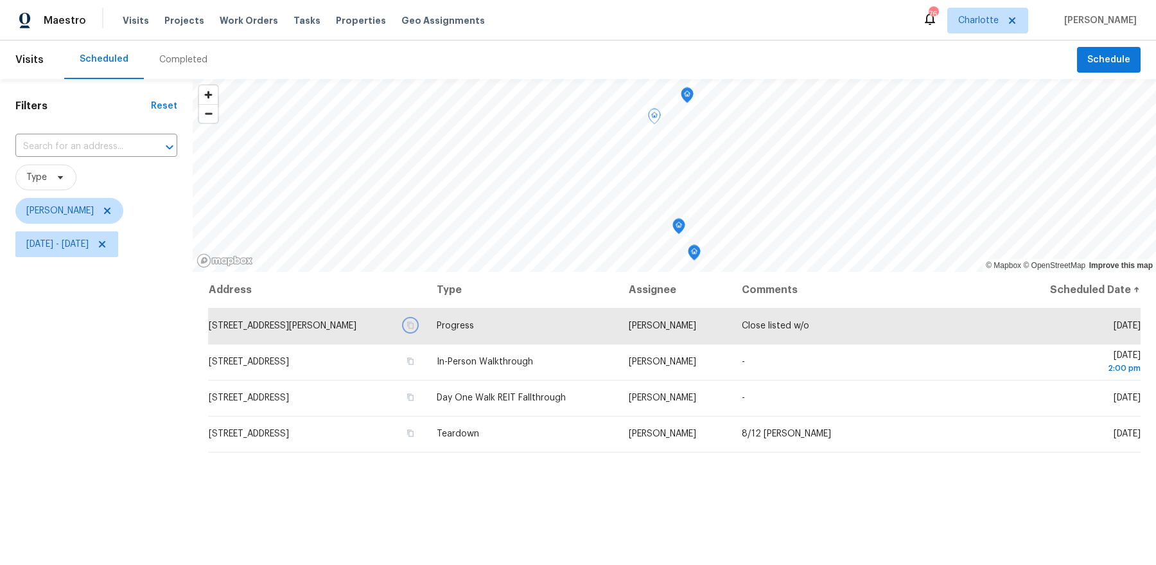
click at [678, 228] on icon "Map marker" at bounding box center [679, 226] width 12 height 15
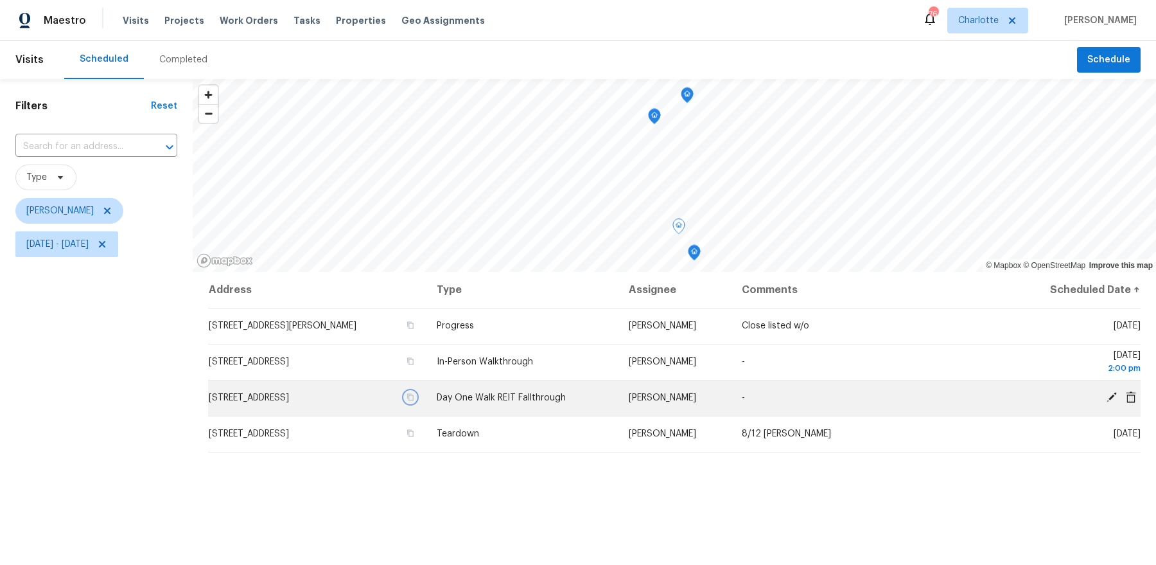
click at [414, 398] on icon "button" at bounding box center [411, 397] width 8 height 8
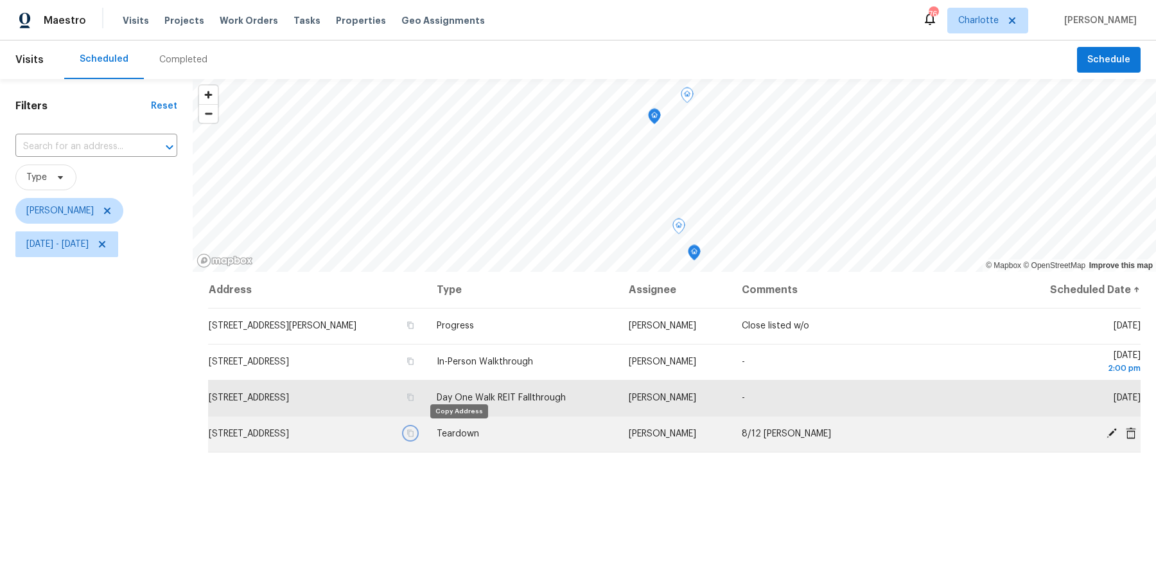
click at [414, 436] on icon "button" at bounding box center [411, 433] width 8 height 8
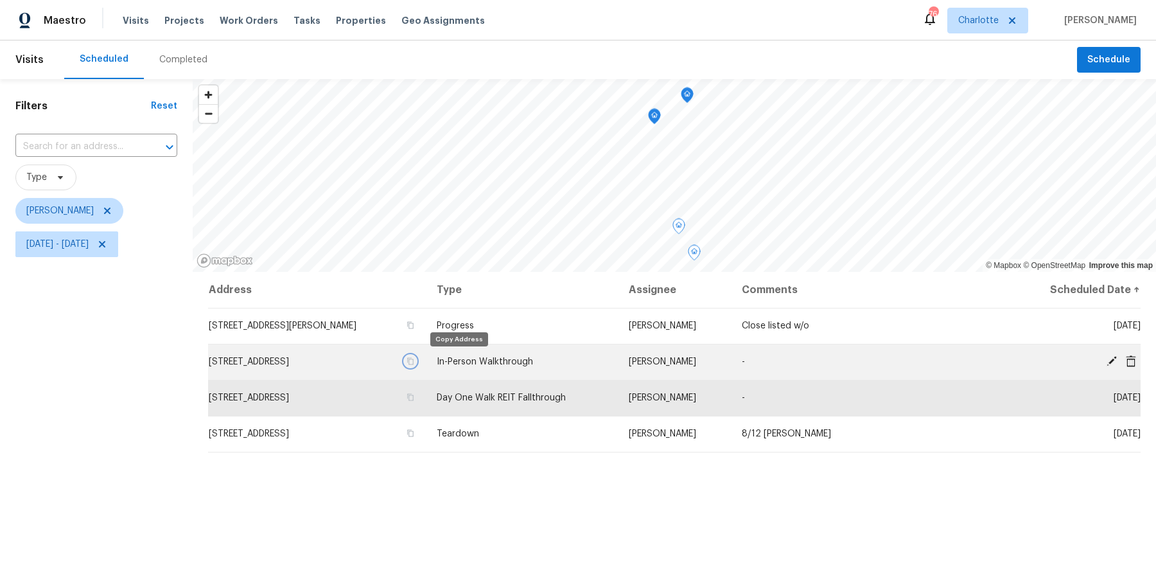
click at [414, 362] on icon "button" at bounding box center [411, 361] width 8 height 8
